Goal: Information Seeking & Learning: Learn about a topic

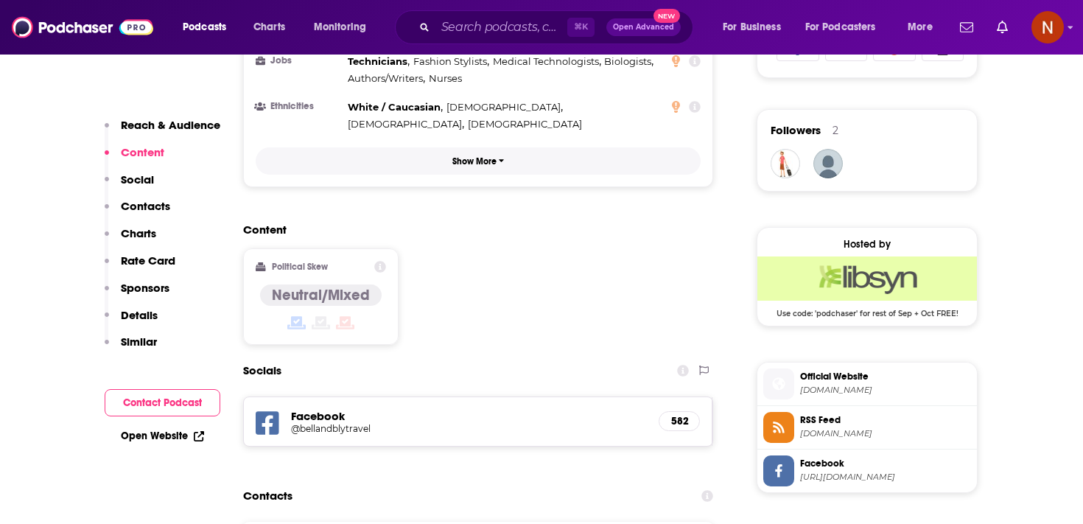
scroll to position [1166, 0]
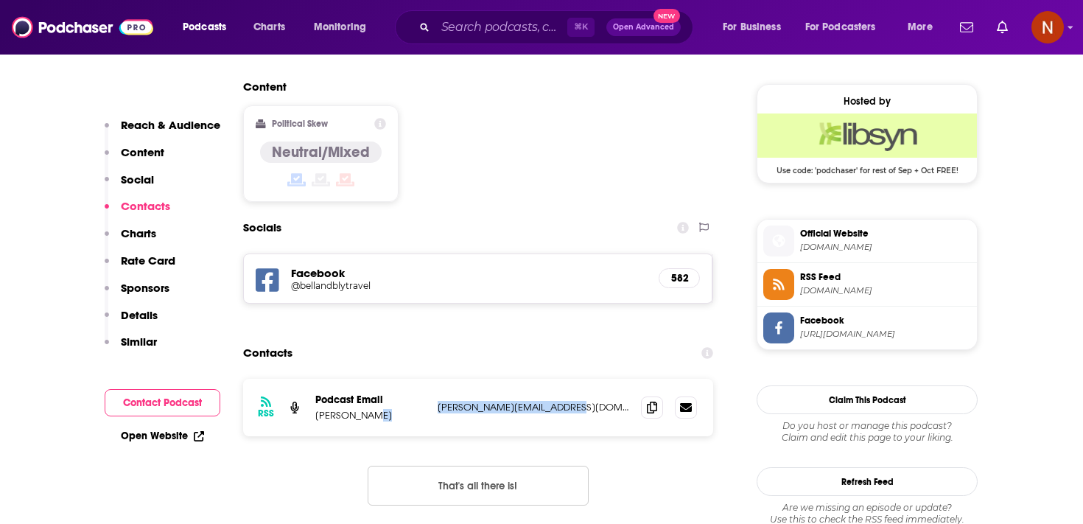
drag, startPoint x: 430, startPoint y: 325, endPoint x: 570, endPoint y: 327, distance: 140.0
click at [570, 379] on div "RSS Podcast Email Sarah Groen sarah@bellandblytravel.com sarah@bellandblytravel…" at bounding box center [478, 407] width 470 height 57
copy div "sarah@bellandblytravel.com"
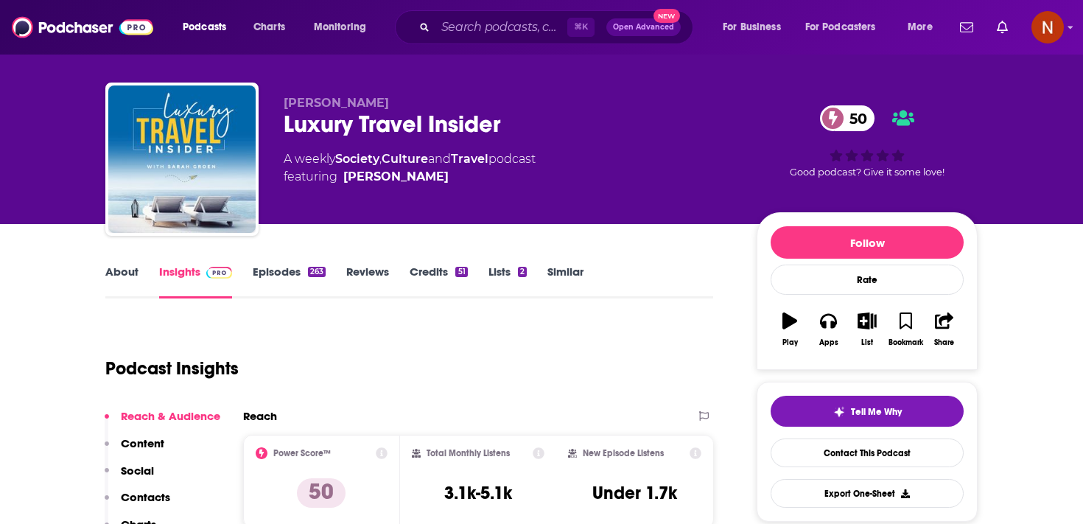
scroll to position [12, 0]
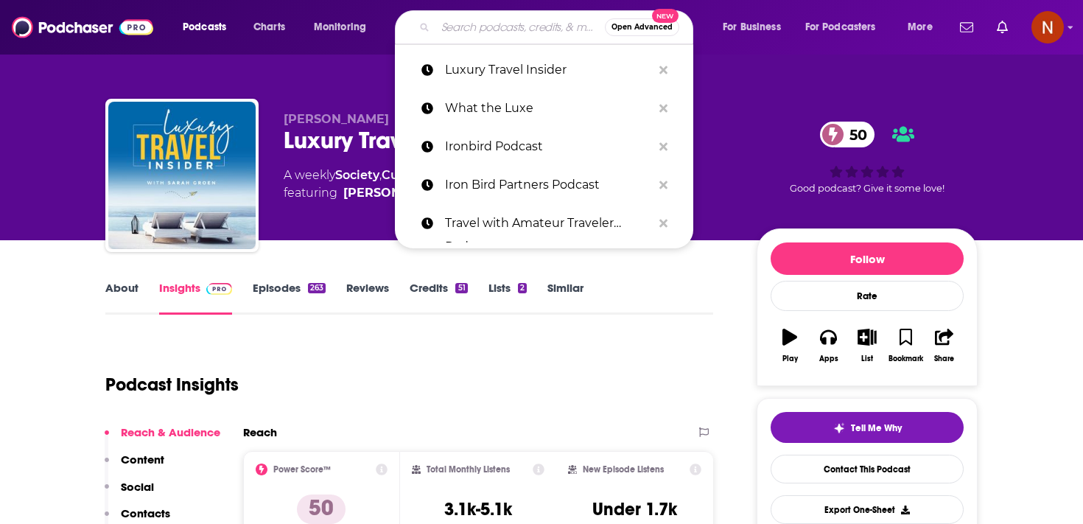
click at [312, 89] on div "Sarah Groen Luxury Travel Insider 50 A weekly Society , Culture and Travel podc…" at bounding box center [541, 160] width 894 height 159
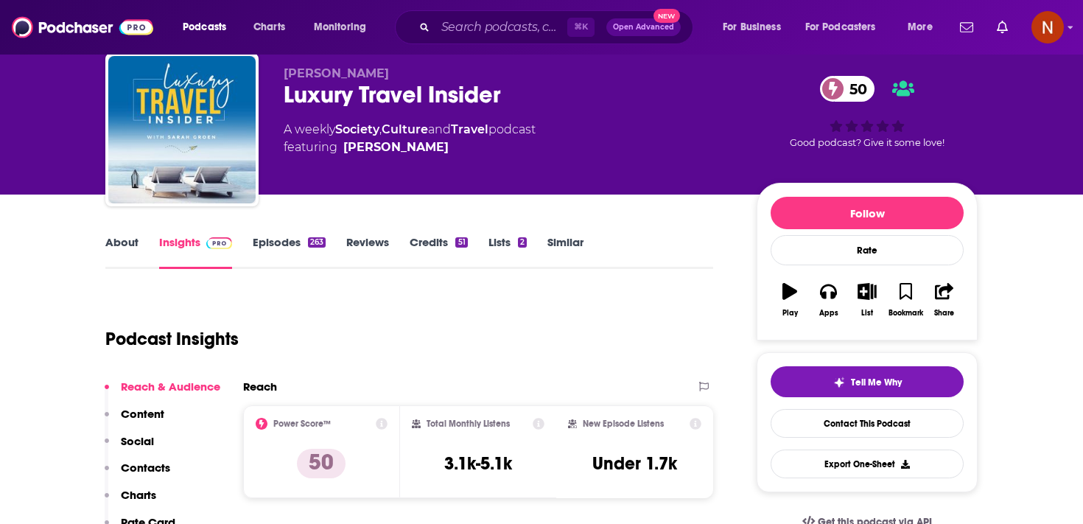
scroll to position [49, 0]
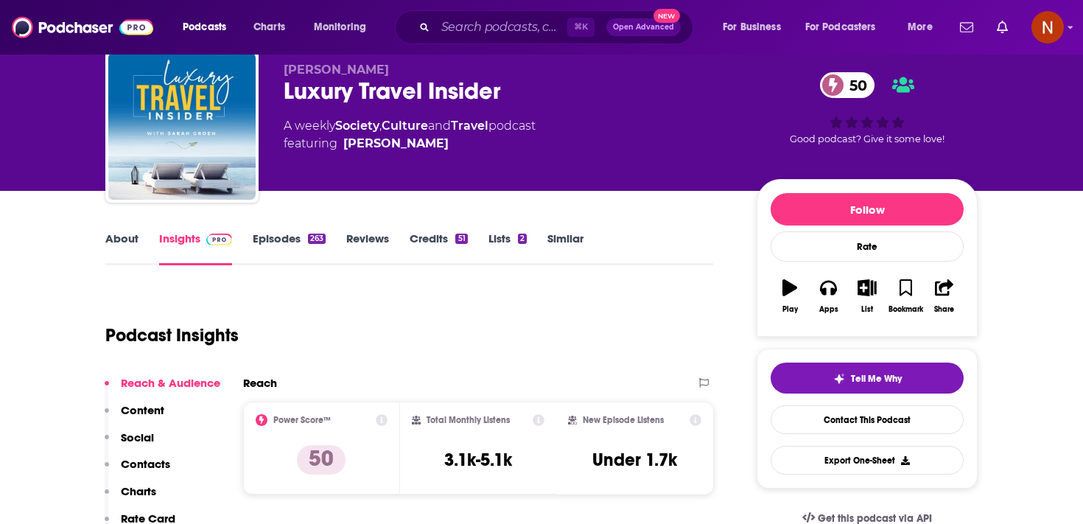
click at [281, 239] on link "Episodes 263" at bounding box center [289, 248] width 73 height 34
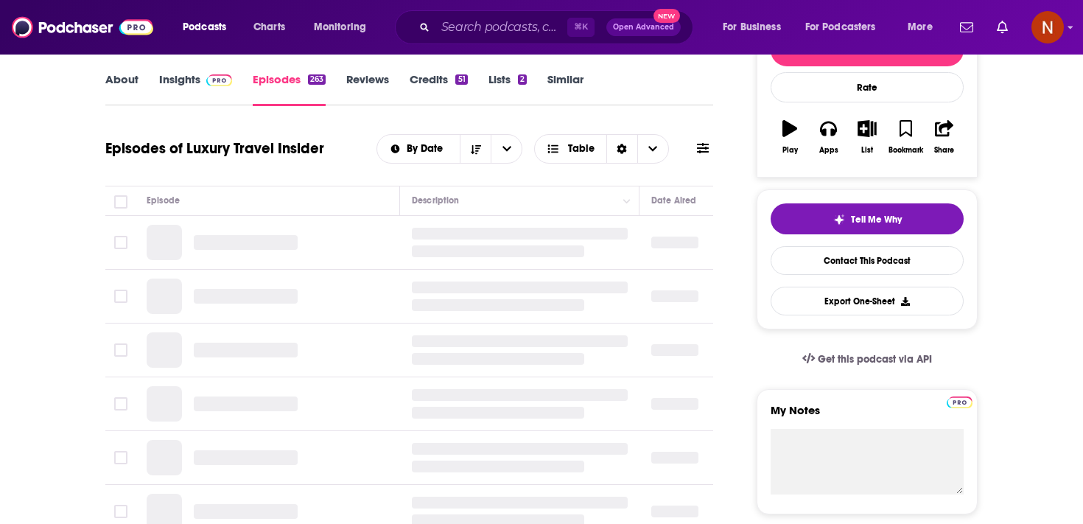
scroll to position [217, 0]
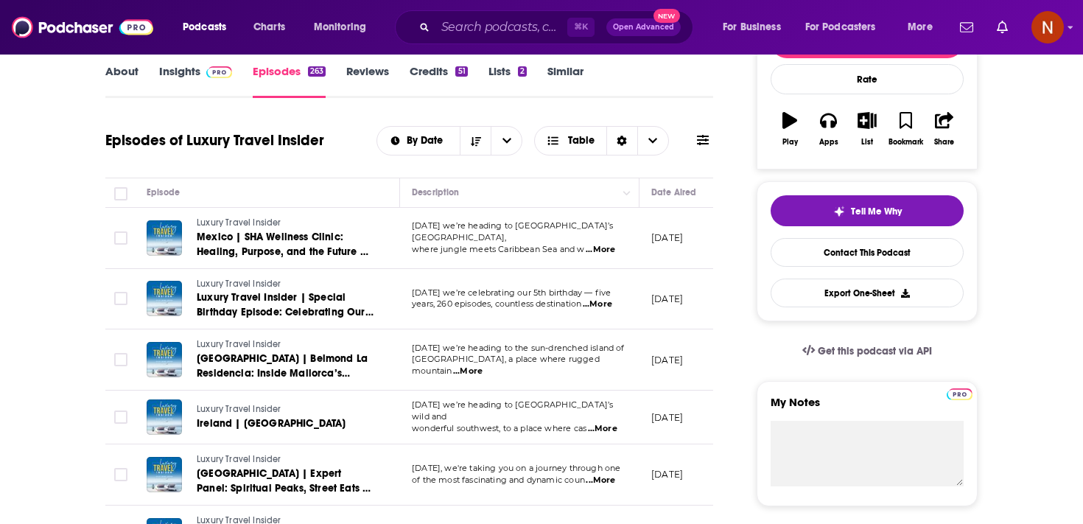
click at [600, 248] on span "...More" at bounding box center [600, 250] width 29 height 12
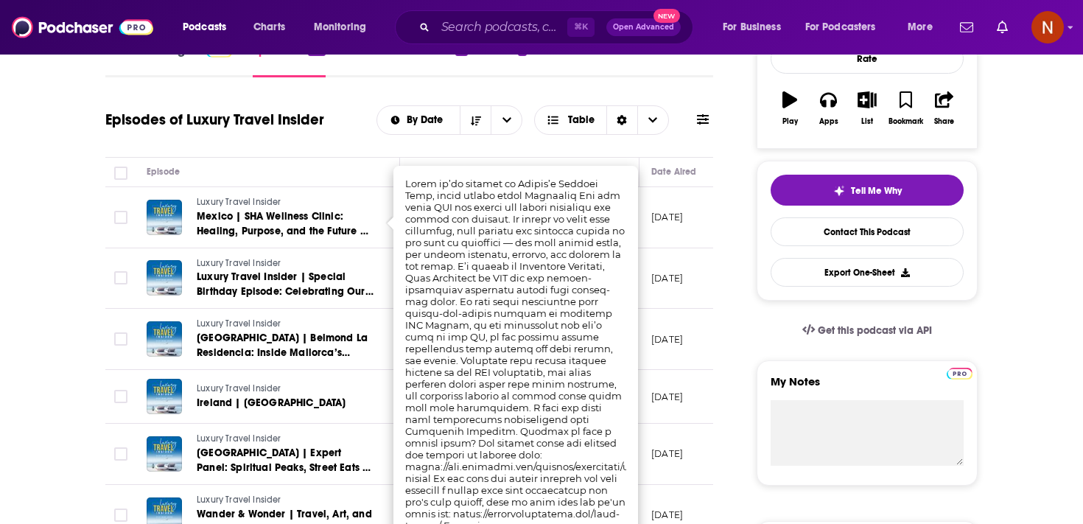
scroll to position [240, 0]
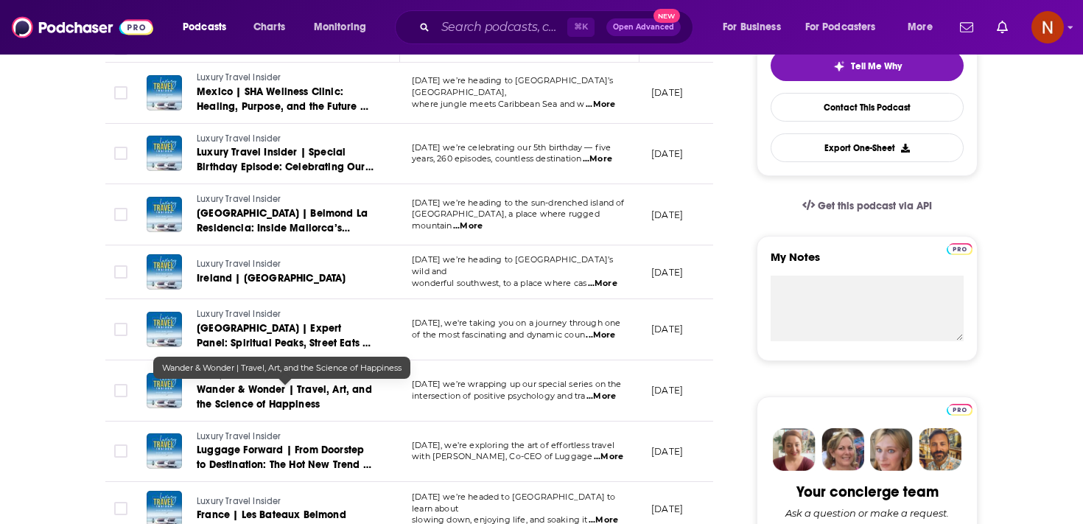
scroll to position [368, 0]
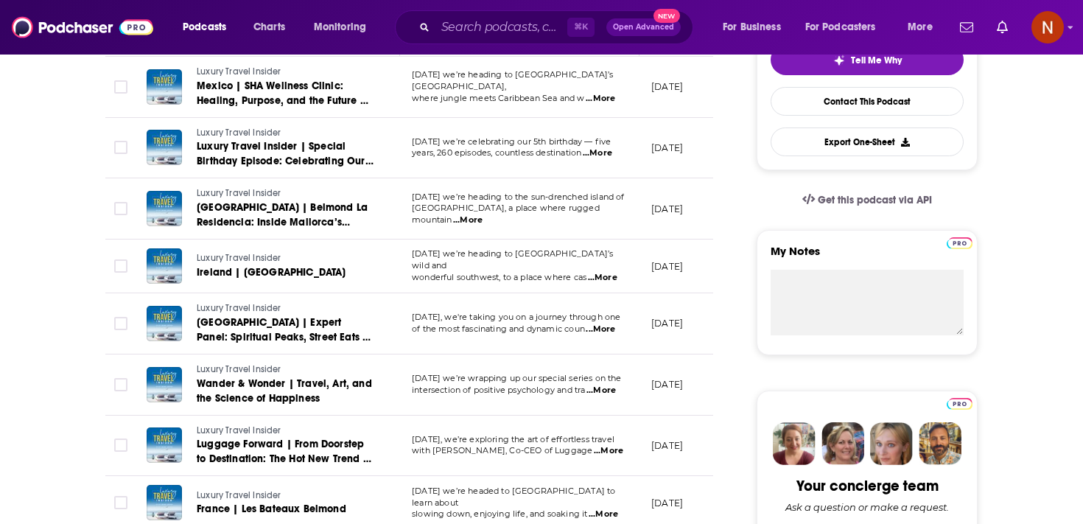
click at [605, 393] on span "...More" at bounding box center [600, 391] width 29 height 12
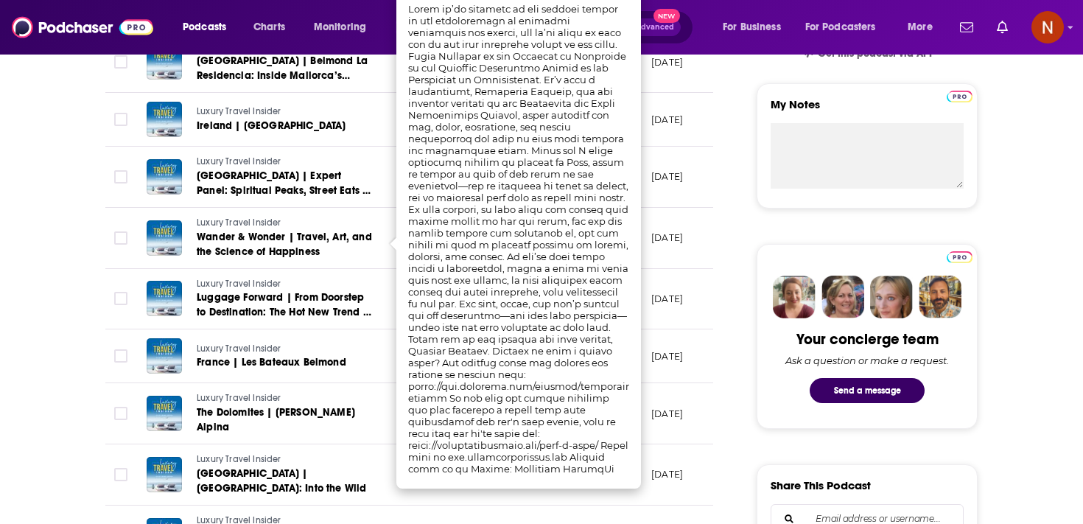
scroll to position [522, 0]
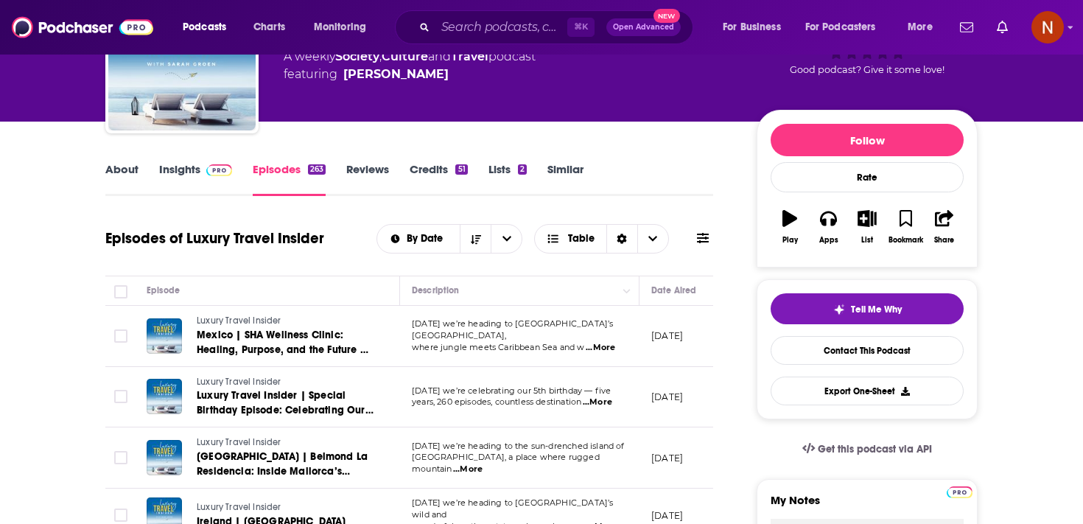
scroll to position [0, 0]
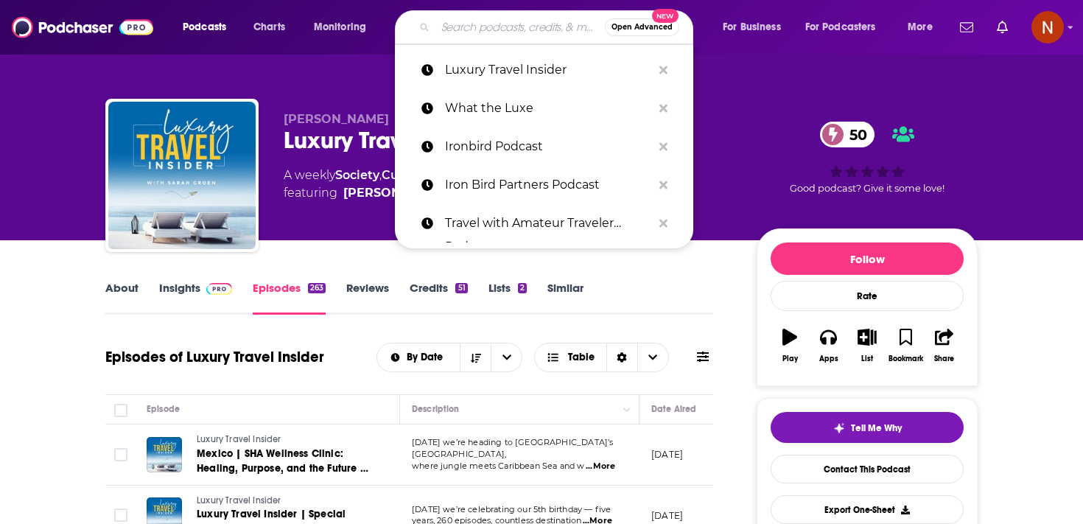
click at [509, 19] on input "Search podcasts, credits, & more..." at bounding box center [519, 27] width 169 height 24
paste input "Elevated Magazines: Luxury Living-Lifestyles-VELVET-Jetsetter-Yachts-Wine, Spir…"
type input "Elevated Magazines: Luxury Living-Lifestyles-VELVET-Jetsetter-Yachts-Wine, Spir…"
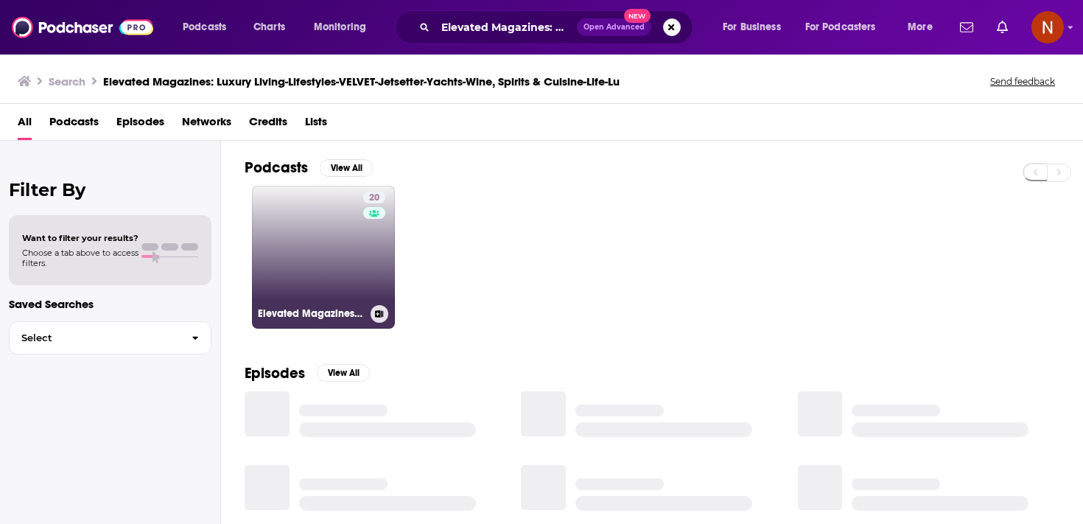
click at [350, 279] on link "20 Elevated Magazines: Luxury Living-Lifestyles-VELVET-Jetsetter-Yachts-Wine, S…" at bounding box center [323, 257] width 143 height 143
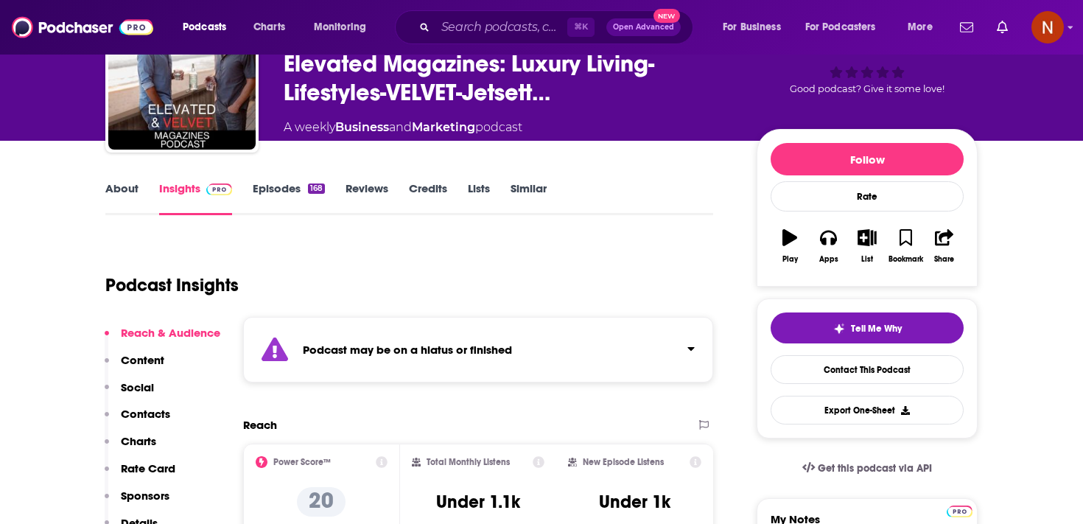
scroll to position [111, 0]
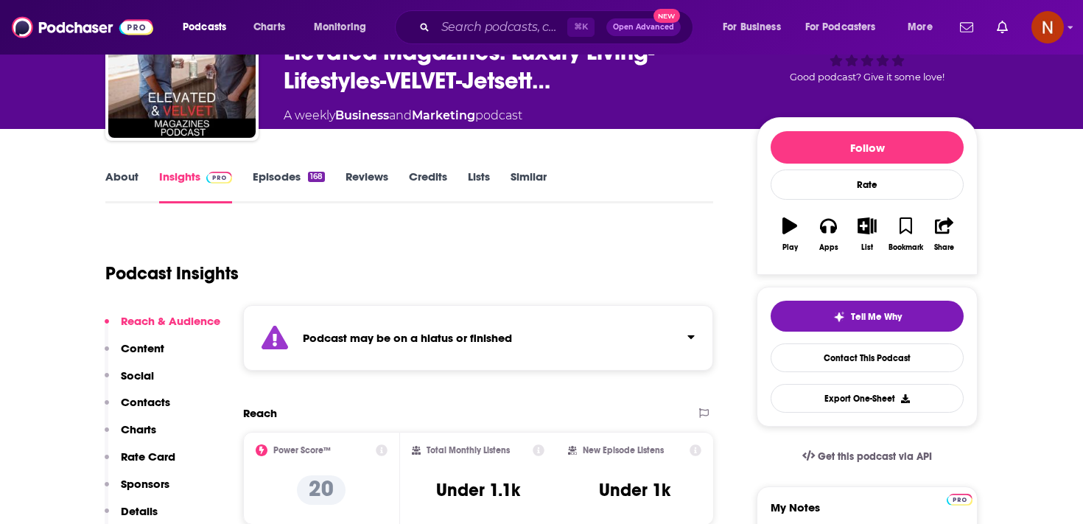
click at [471, 358] on div "Podcast may be on a hiatus or finished" at bounding box center [478, 338] width 470 height 66
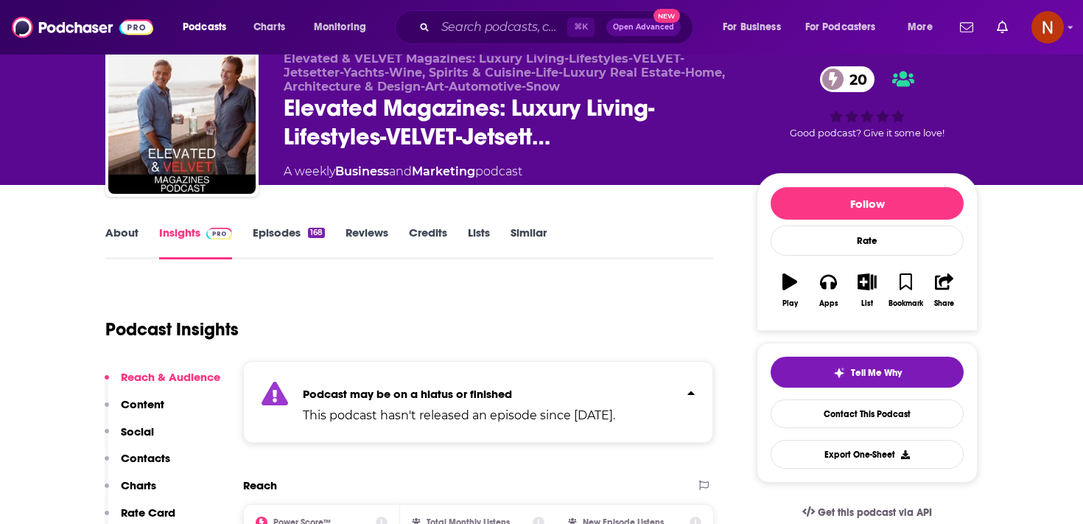
scroll to position [0, 0]
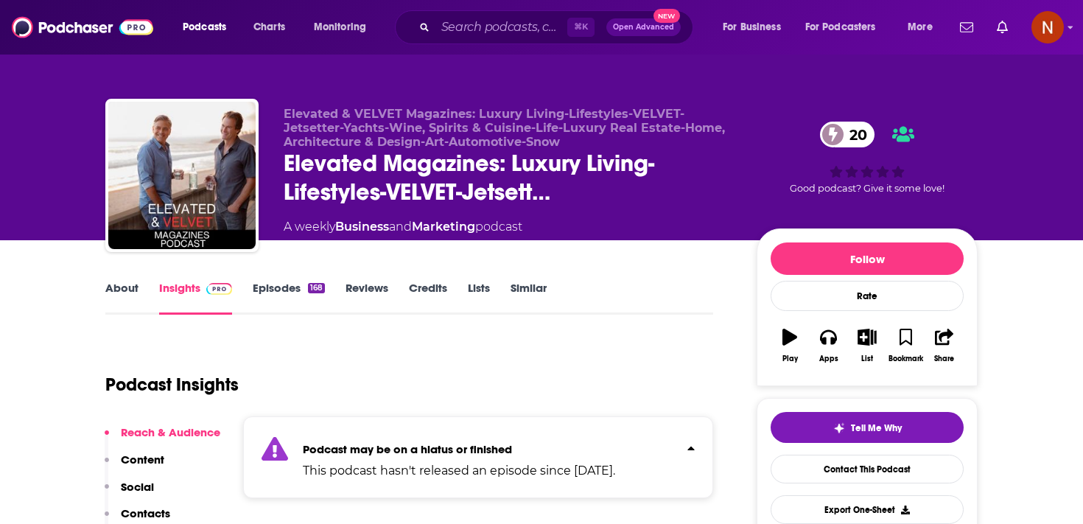
click at [276, 281] on link "Episodes 168" at bounding box center [289, 298] width 72 height 34
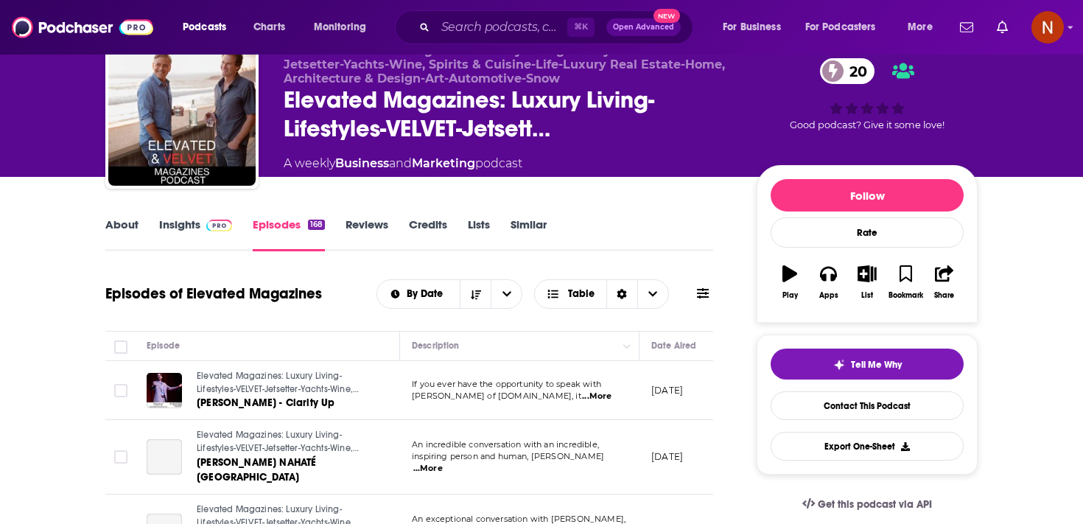
scroll to position [87, 0]
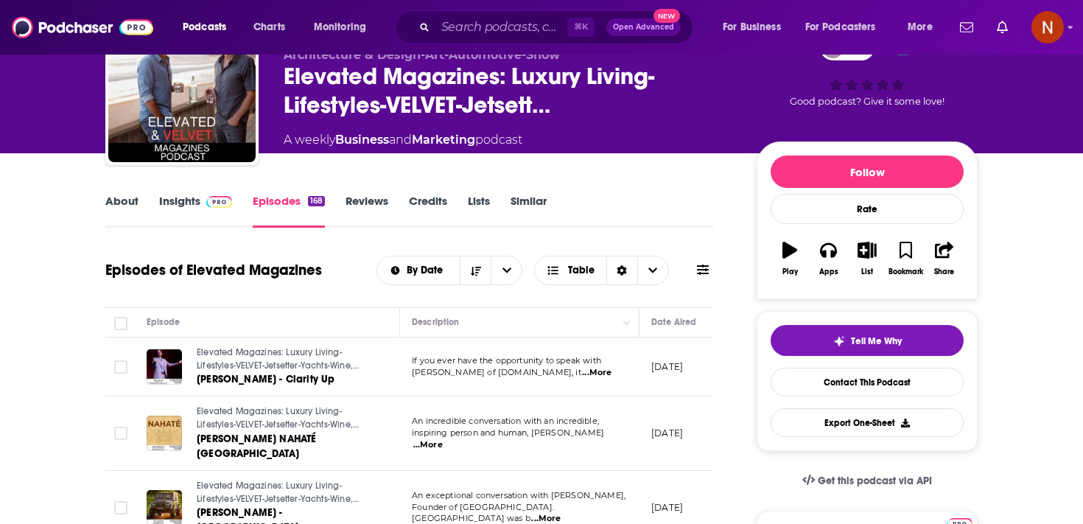
click at [609, 374] on span "...More" at bounding box center [596, 373] width 29 height 12
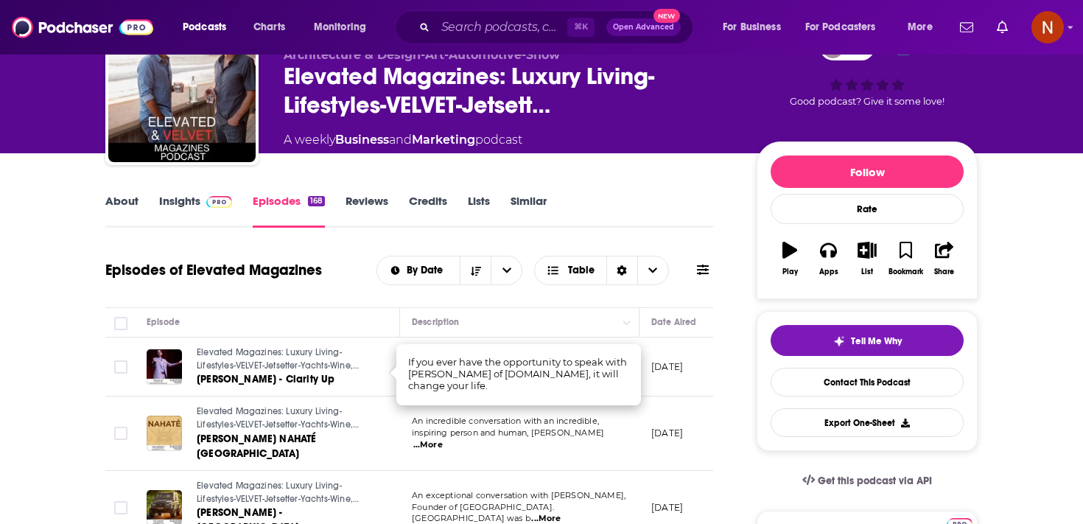
click at [571, 430] on span "inspiring person and human, Sam Florens" at bounding box center [508, 432] width 192 height 10
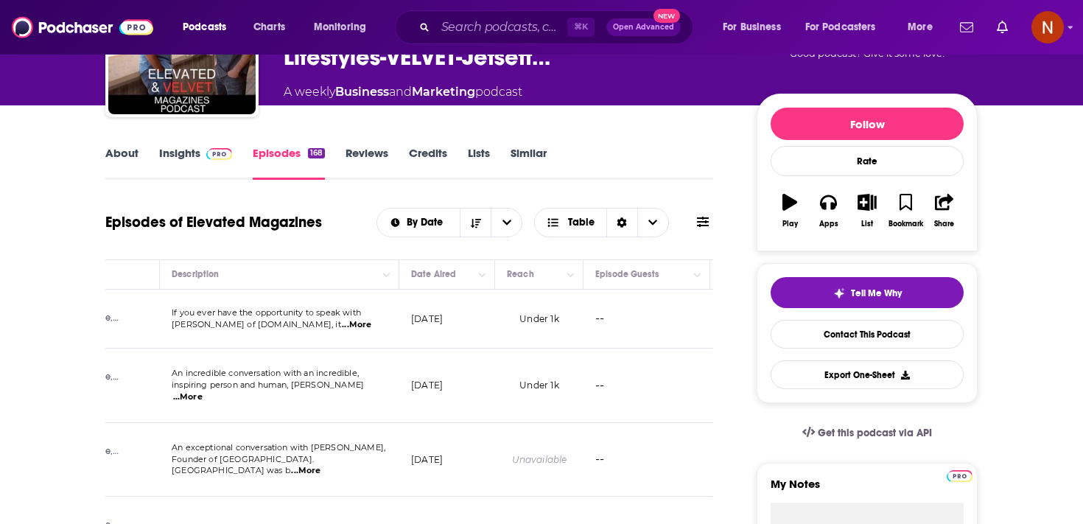
scroll to position [0, 330]
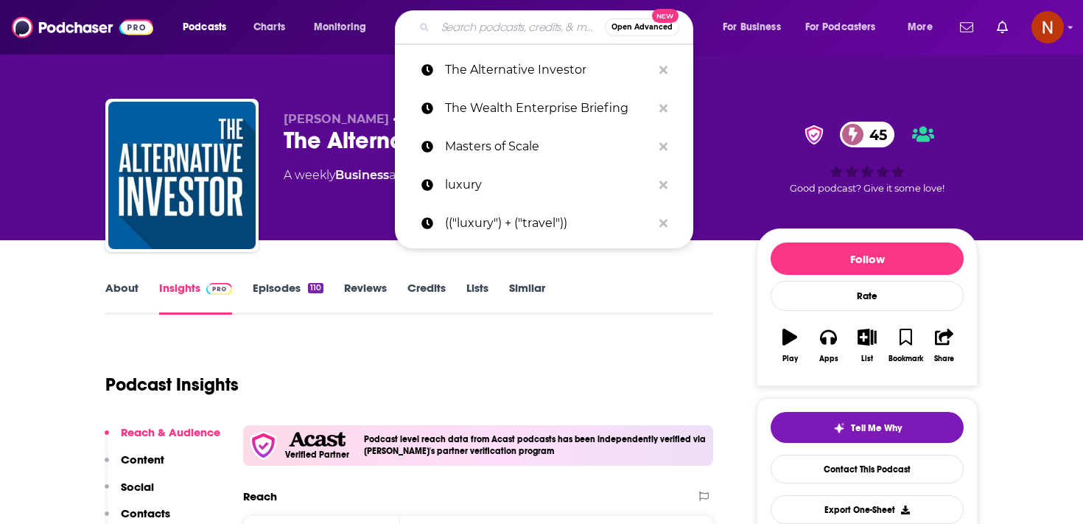
click at [465, 31] on input "Search podcasts, credits, & more..." at bounding box center [519, 27] width 169 height 24
paste input "Skift Take"
type input "Skift Take"
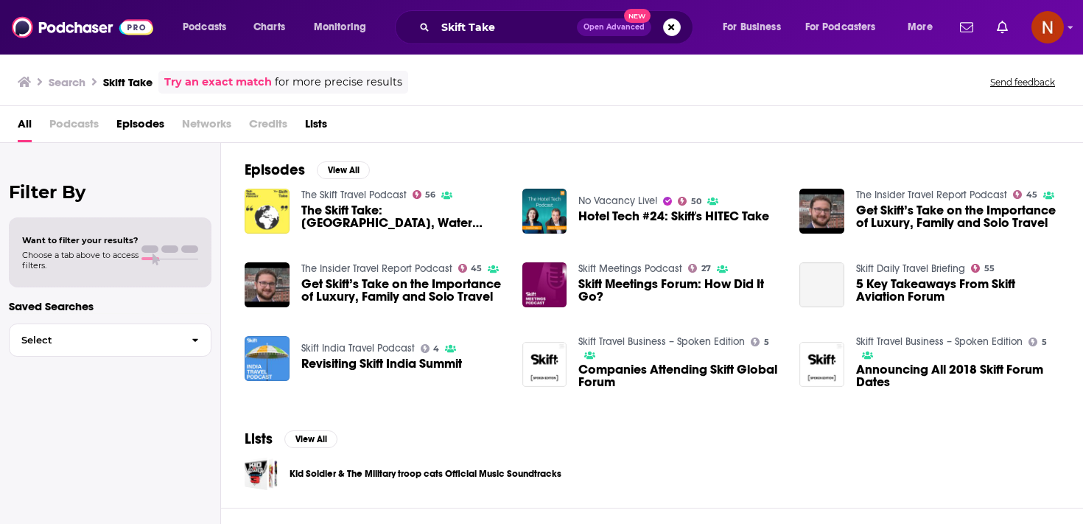
click at [275, 210] on img "The Skift Take: Barcelona, Water Guns & Overtourism" at bounding box center [267, 211] width 45 height 45
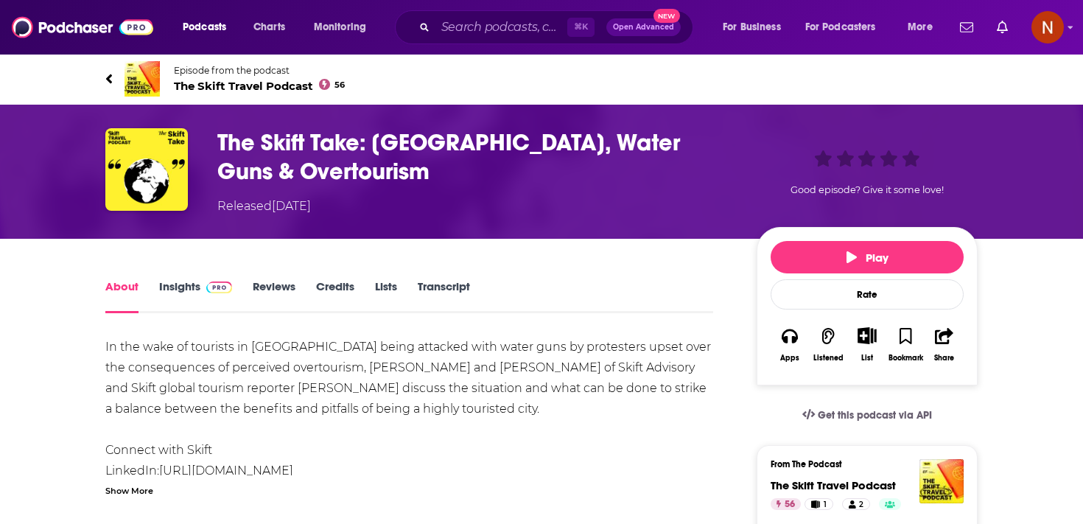
click at [279, 88] on span "The Skift Travel Podcast 56" at bounding box center [259, 86] width 171 height 14
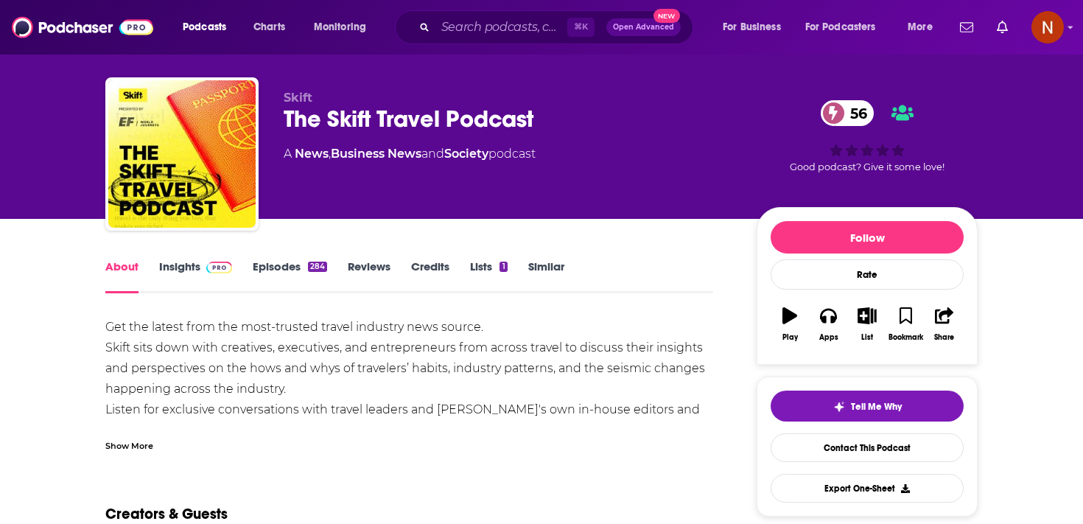
scroll to position [23, 0]
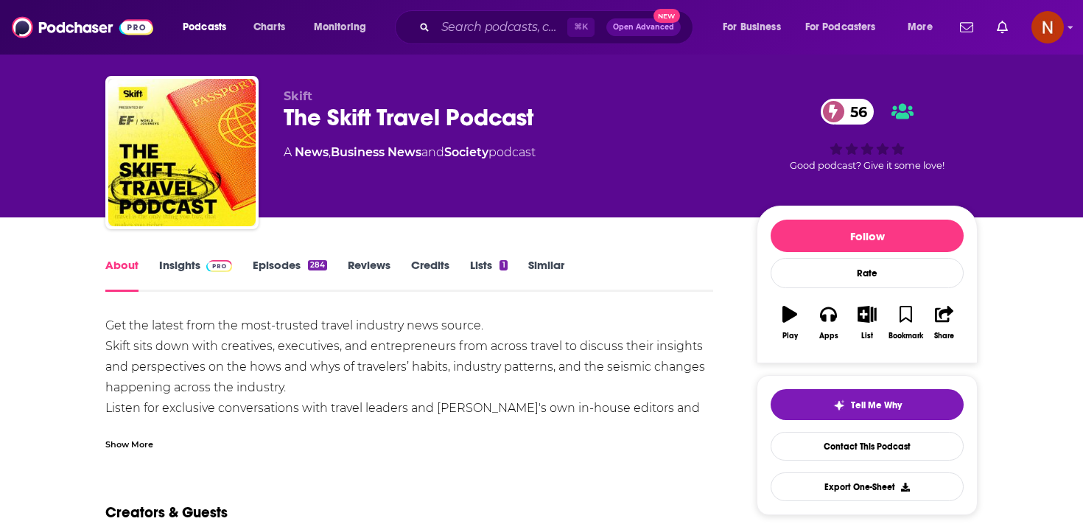
click at [285, 266] on link "Episodes 284" at bounding box center [290, 275] width 74 height 34
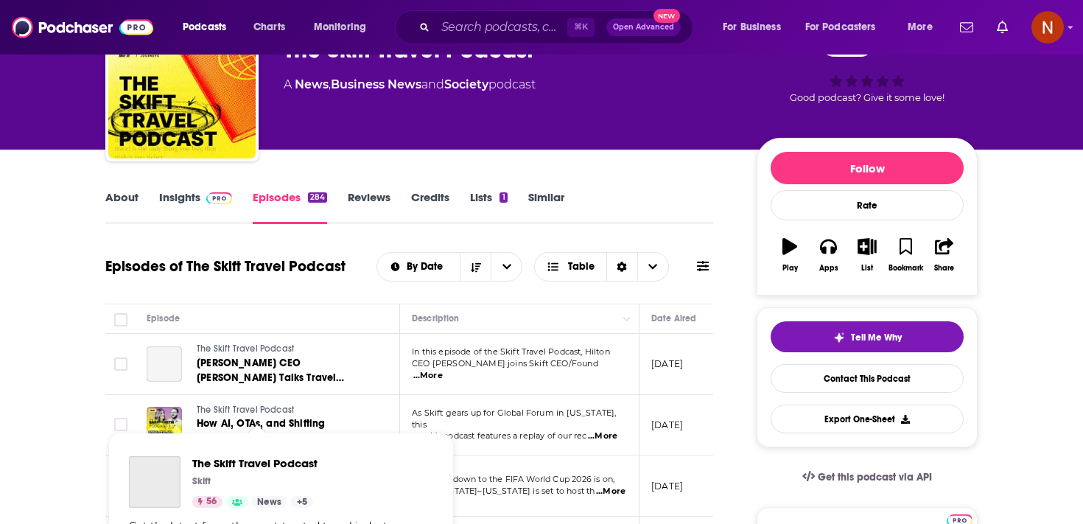
scroll to position [0, 36]
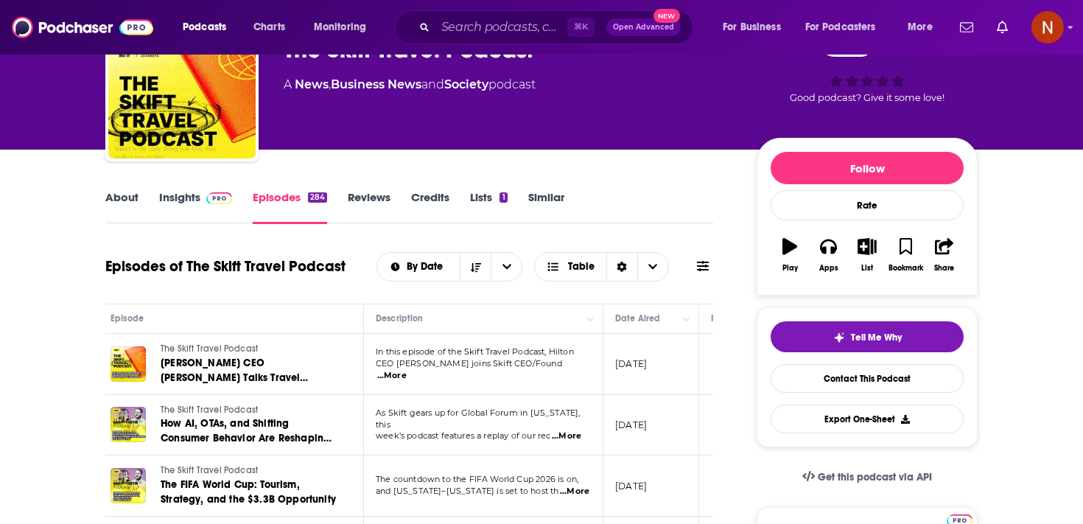
click at [186, 194] on link "Insights" at bounding box center [195, 207] width 73 height 34
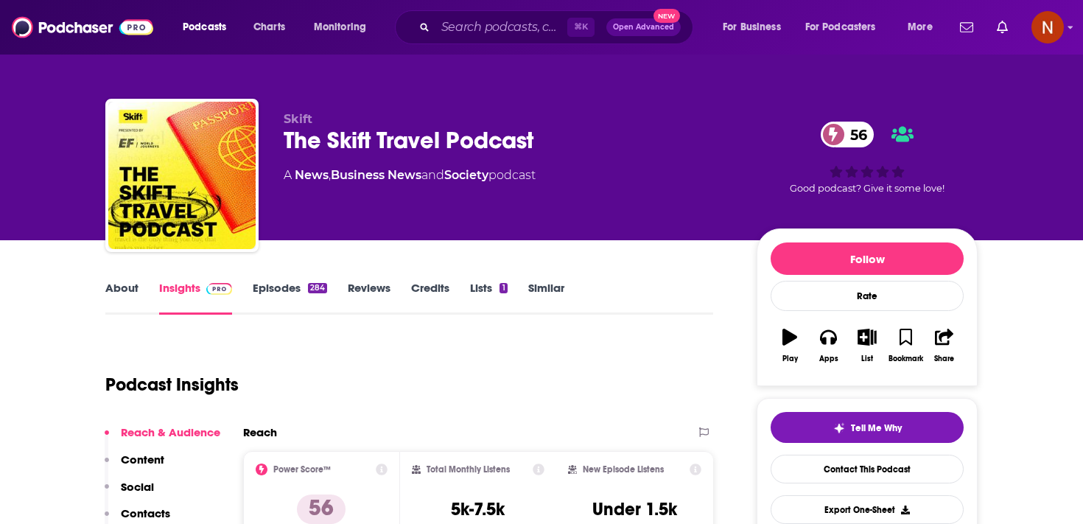
click at [371, 394] on div "Podcast Insights" at bounding box center [403, 375] width 596 height 75
click at [262, 300] on link "Episodes 284" at bounding box center [290, 298] width 74 height 34
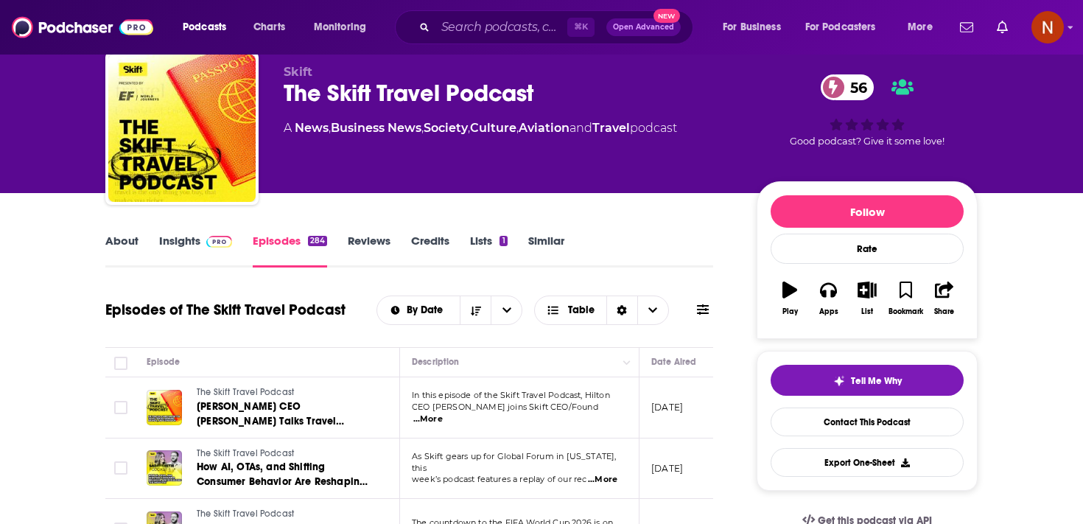
scroll to position [69, 0]
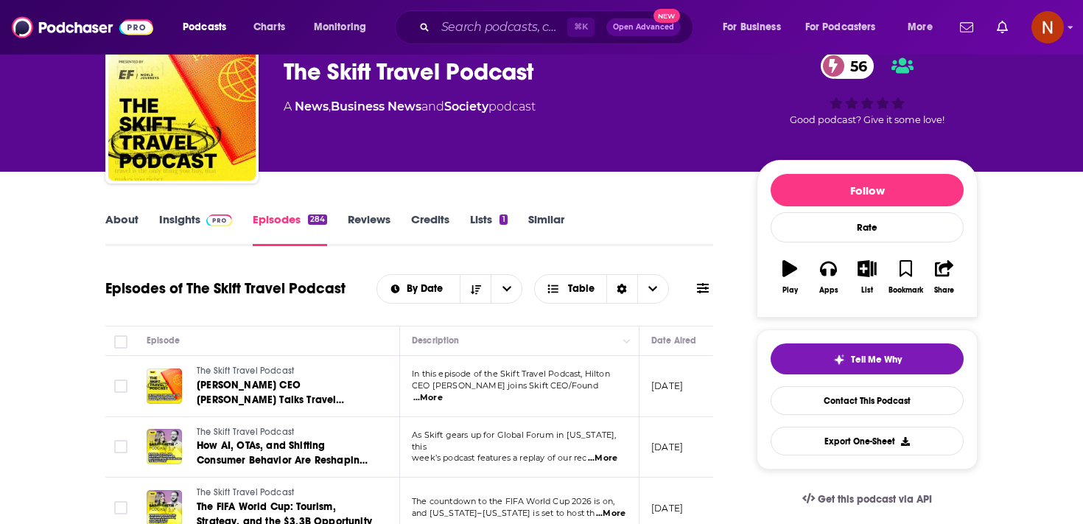
click at [126, 217] on link "About" at bounding box center [121, 229] width 33 height 34
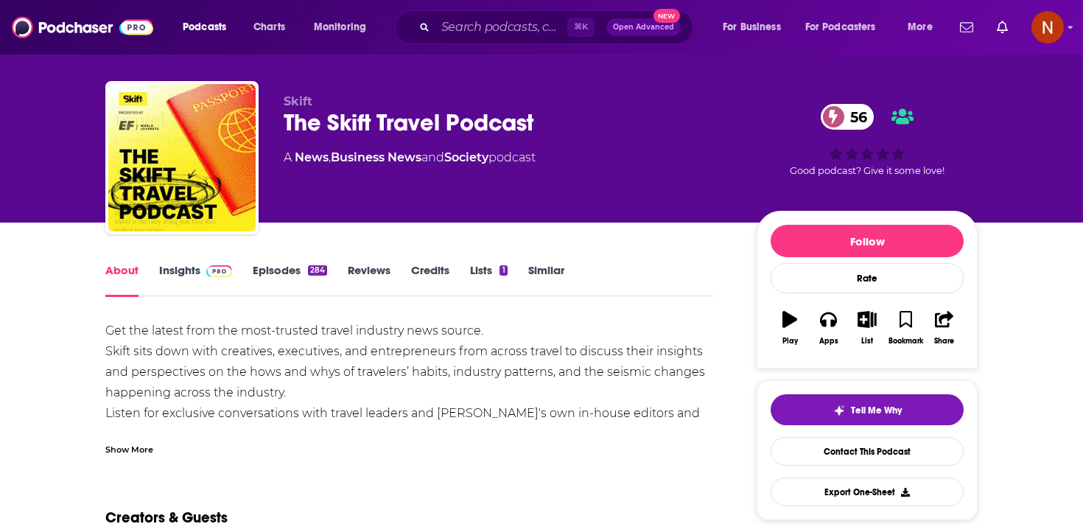
scroll to position [24, 0]
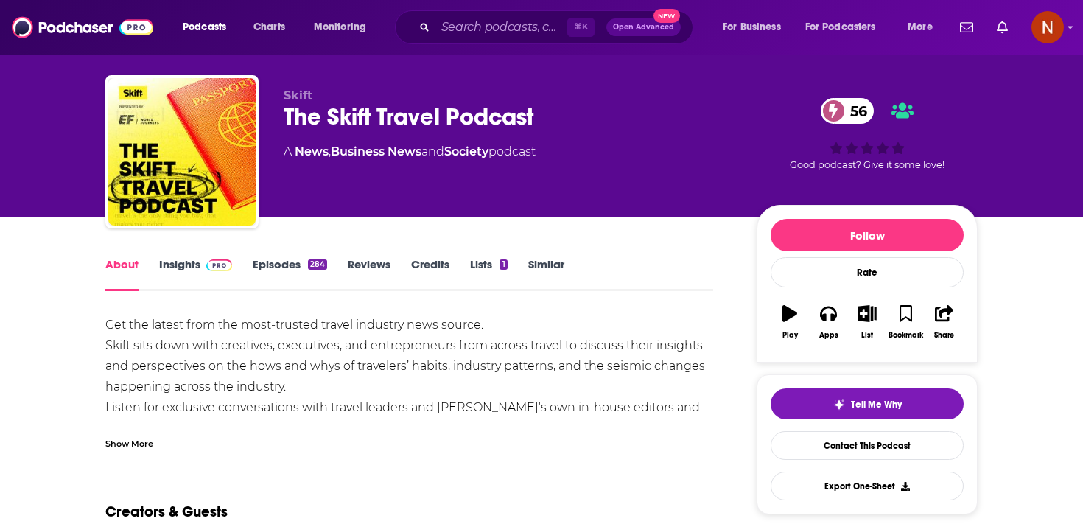
click at [396, 336] on div "Get the latest from the most-trusted travel industry news source. Skift sits do…" at bounding box center [409, 387] width 608 height 144
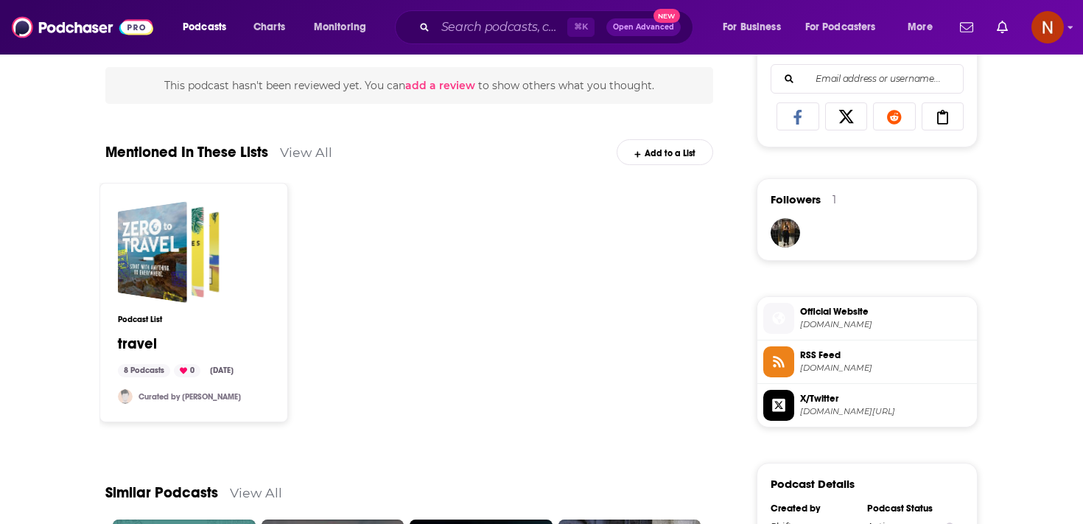
scroll to position [950, 0]
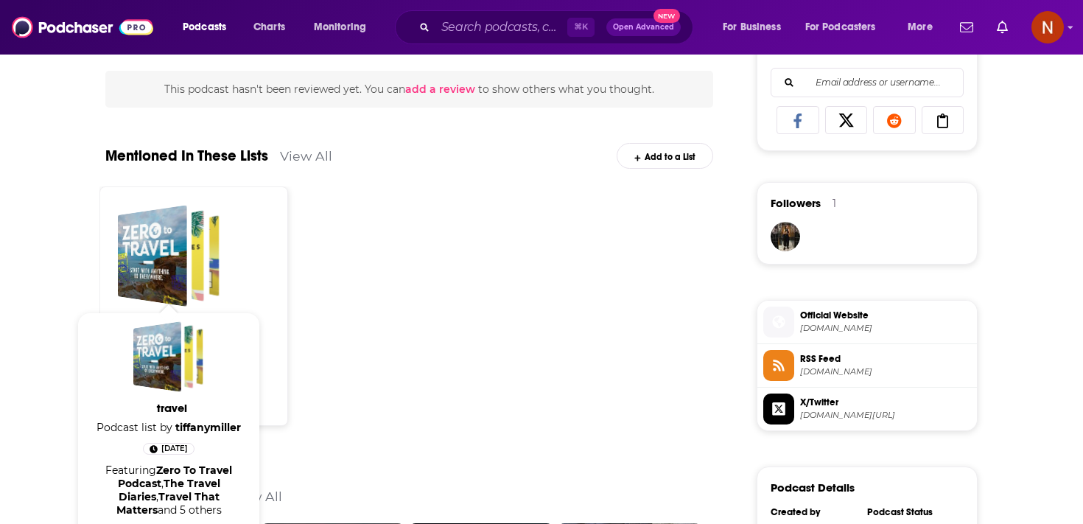
click at [435, 264] on div "Podcast List travel 8 Podcasts 0 Jan 17, 2024 Curated by Tiffany Miller" at bounding box center [409, 310] width 620 height 248
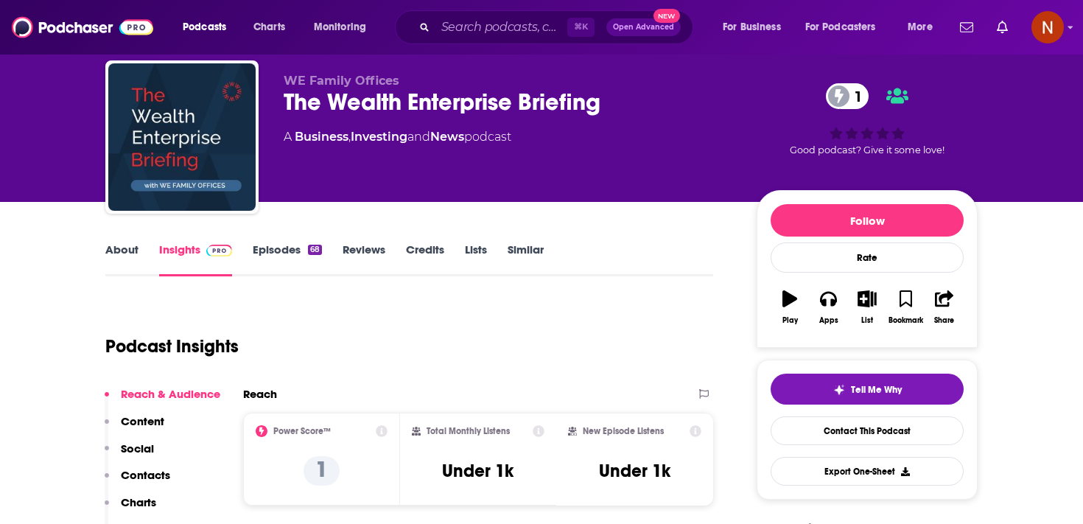
scroll to position [50, 0]
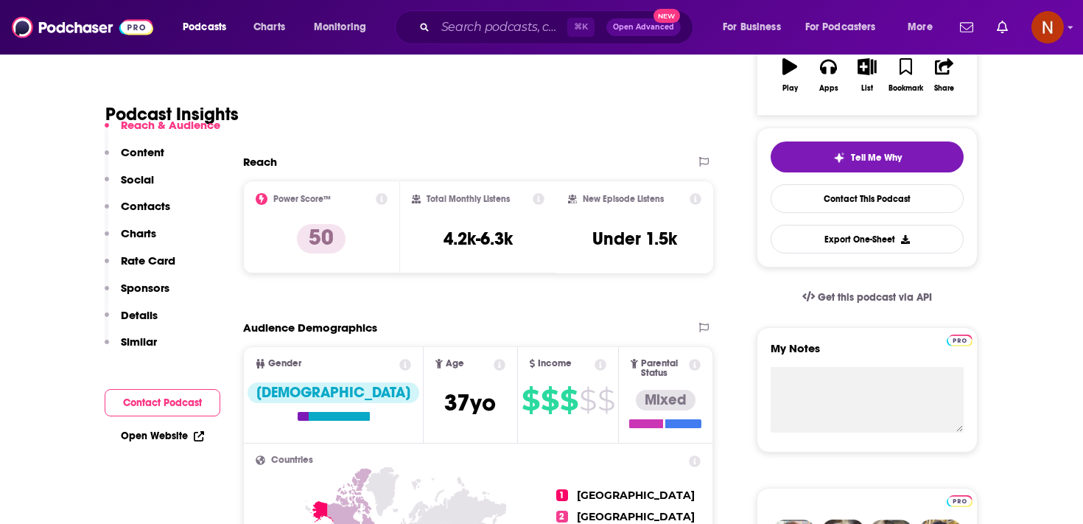
scroll to position [102, 0]
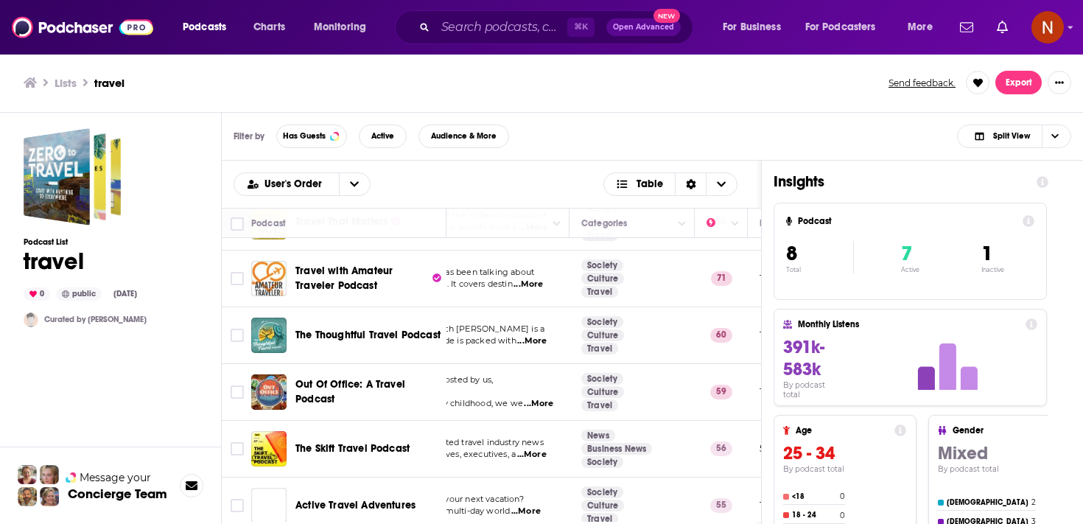
scroll to position [169, 150]
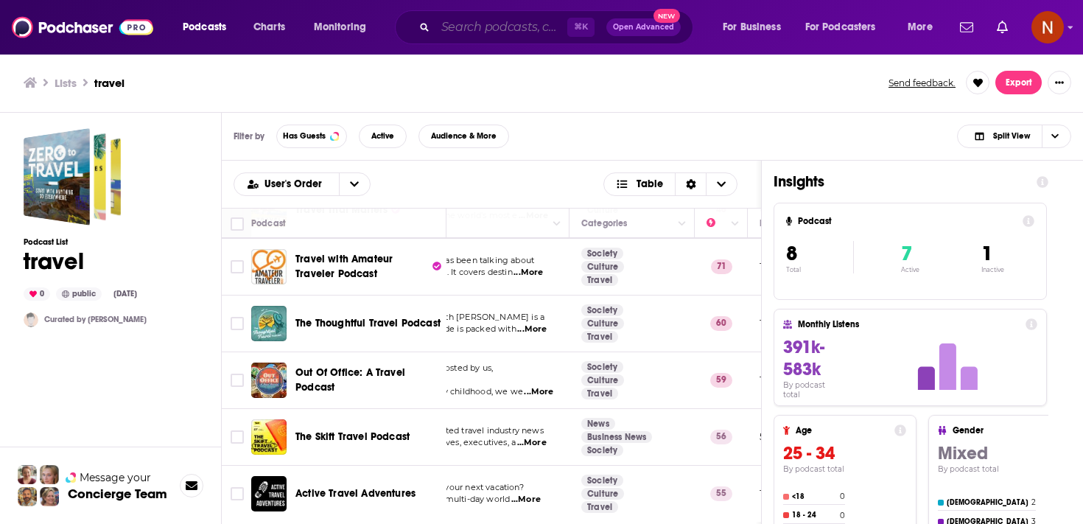
click at [533, 29] on input "Search podcasts, credits, & more..." at bounding box center [501, 27] width 132 height 24
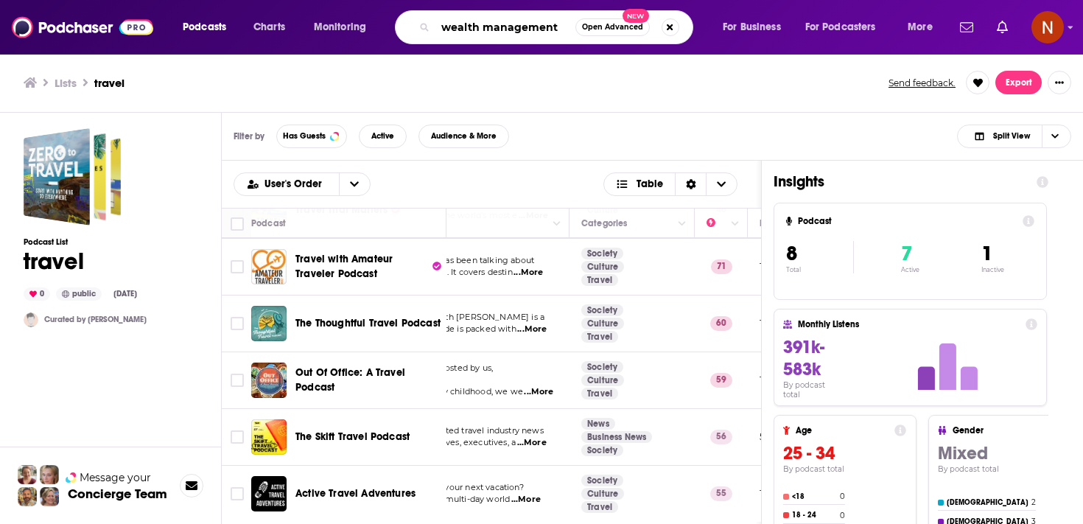
type input "wealth management"
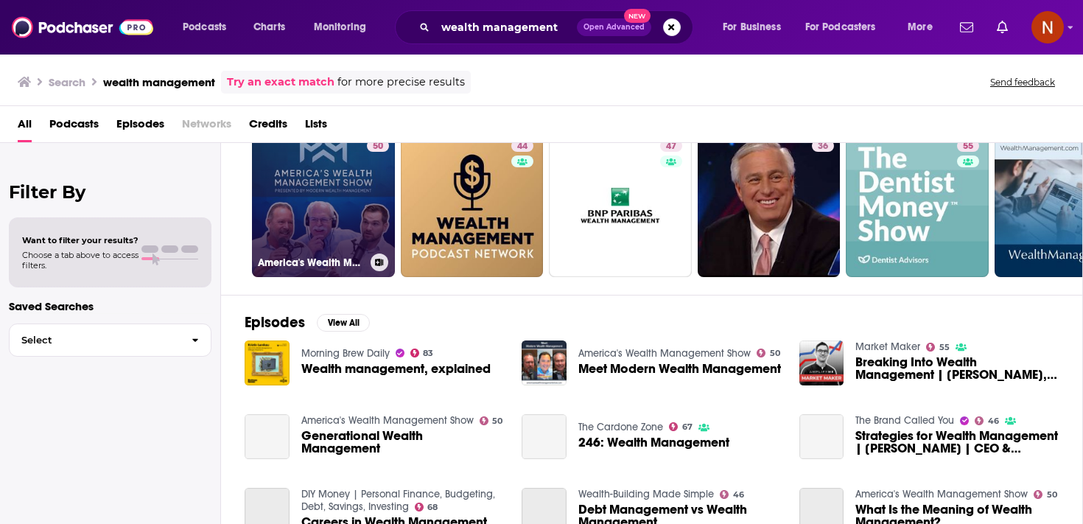
scroll to position [170, 0]
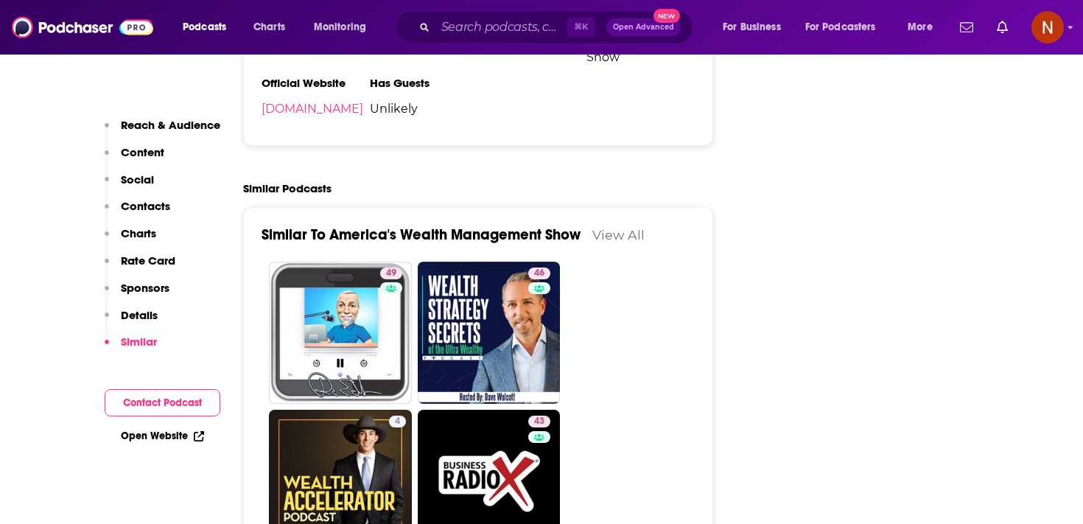
scroll to position [2427, 0]
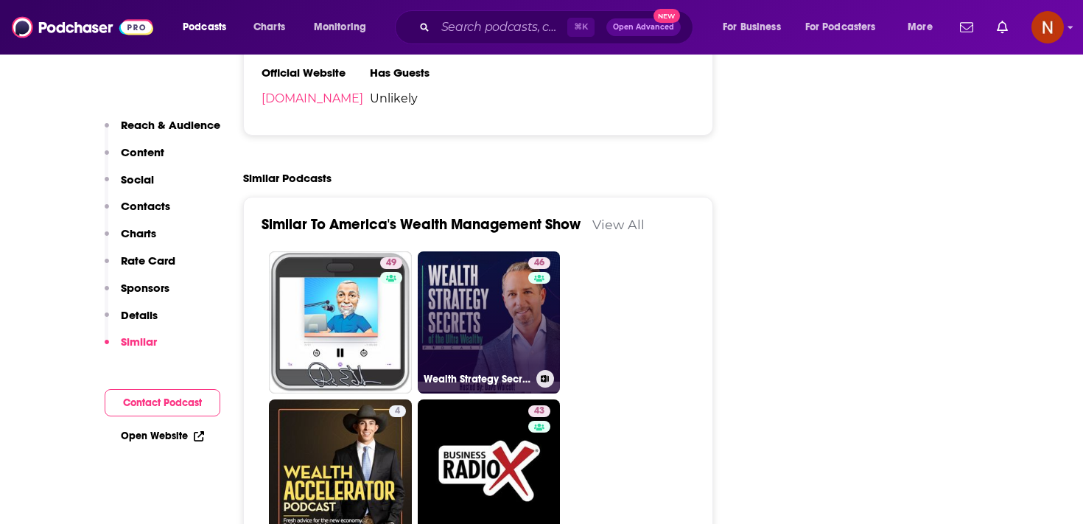
click at [486, 262] on link "46 Wealth Strategy Secrets of the Ultra Wealthy Podcast" at bounding box center [489, 322] width 143 height 143
type input "[URL][DOMAIN_NAME]"
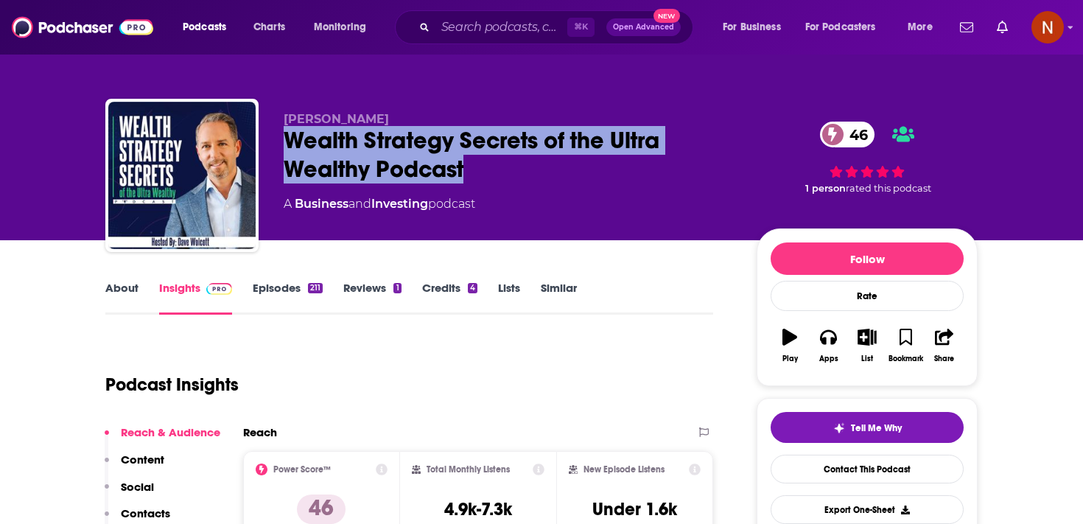
drag, startPoint x: 284, startPoint y: 141, endPoint x: 475, endPoint y: 169, distance: 193.6
click at [475, 169] on div "Wealth Strategy Secrets of the Ultra Wealthy Podcast 46" at bounding box center [508, 154] width 449 height 57
copy h2 "Wealth Strategy Secrets of the Ultra Wealthy Podcast"
